Goal: Check status: Check status

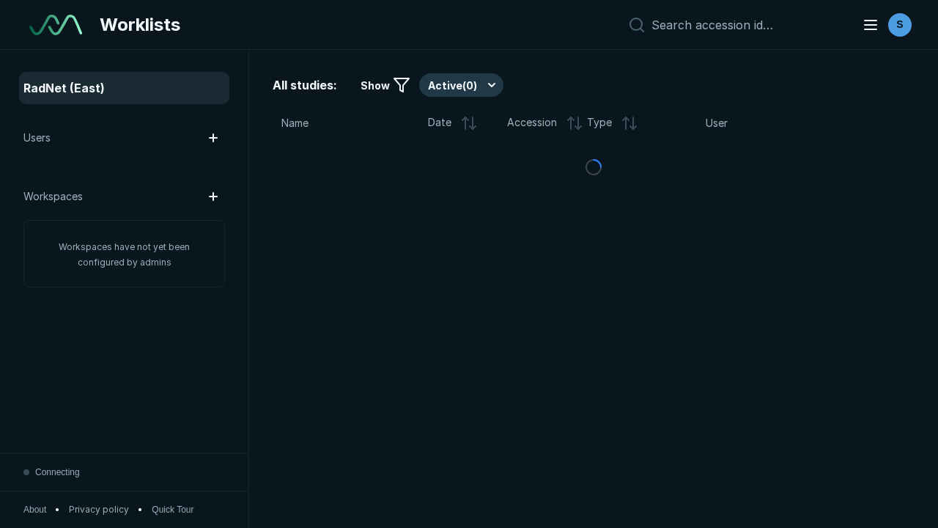
scroll to position [3768, 4749]
